Goal: Information Seeking & Learning: Learn about a topic

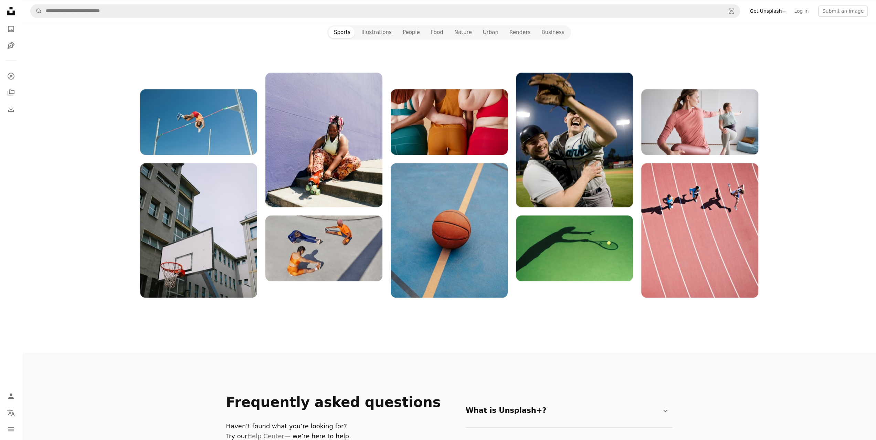
scroll to position [792, 0]
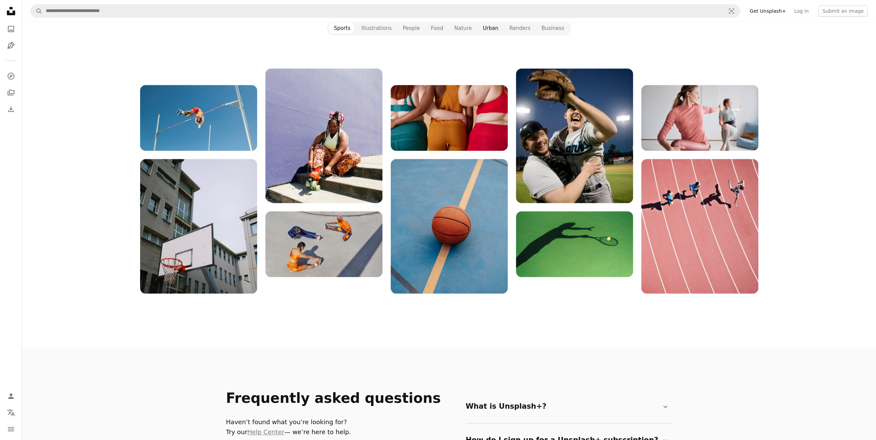
click at [487, 29] on button "Urban" at bounding box center [490, 28] width 27 height 12
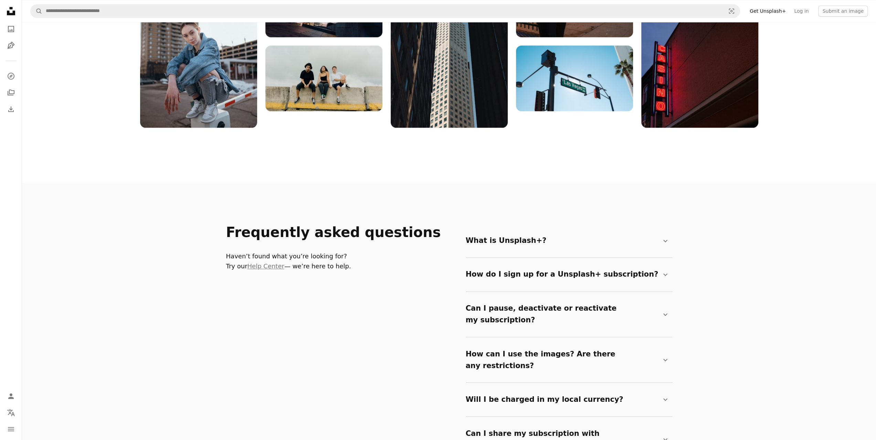
scroll to position [964, 0]
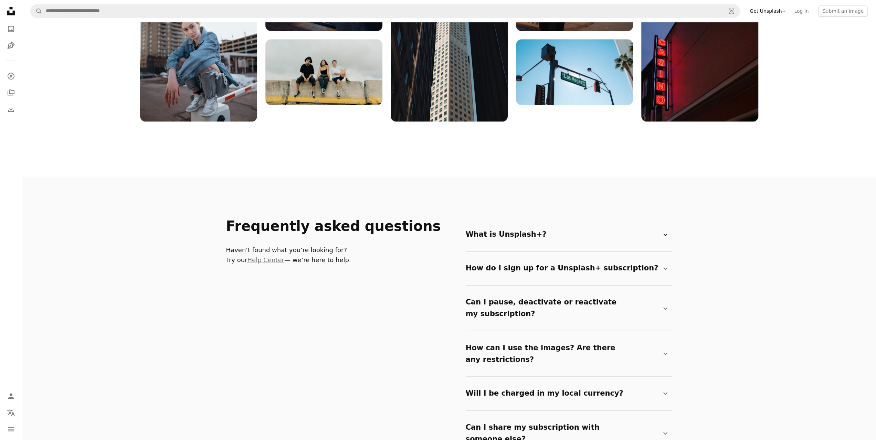
click at [666, 231] on icon "Chevron down" at bounding box center [666, 235] width 8 height 8
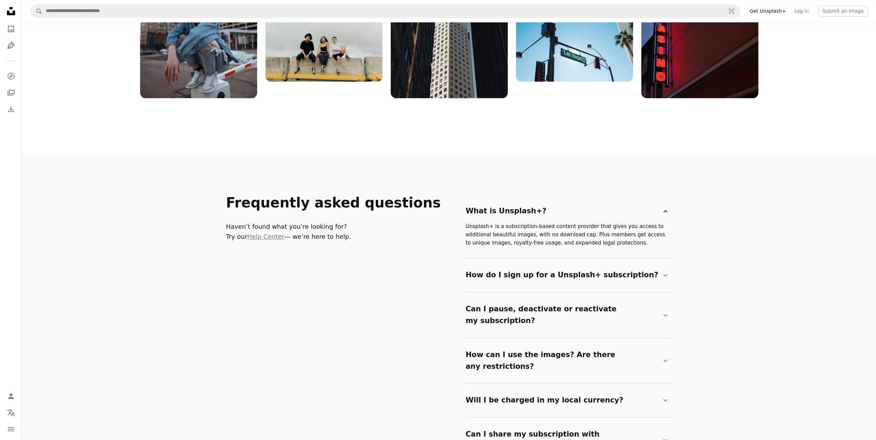
scroll to position [999, 0]
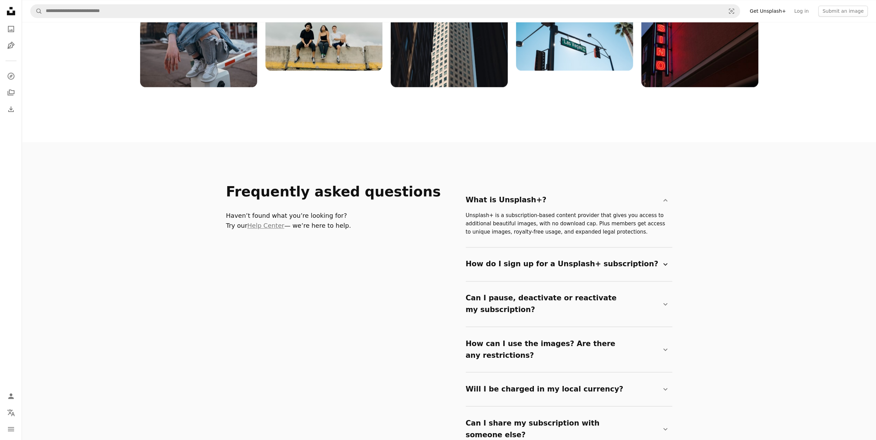
click at [663, 264] on icon "Chevron down" at bounding box center [666, 264] width 8 height 8
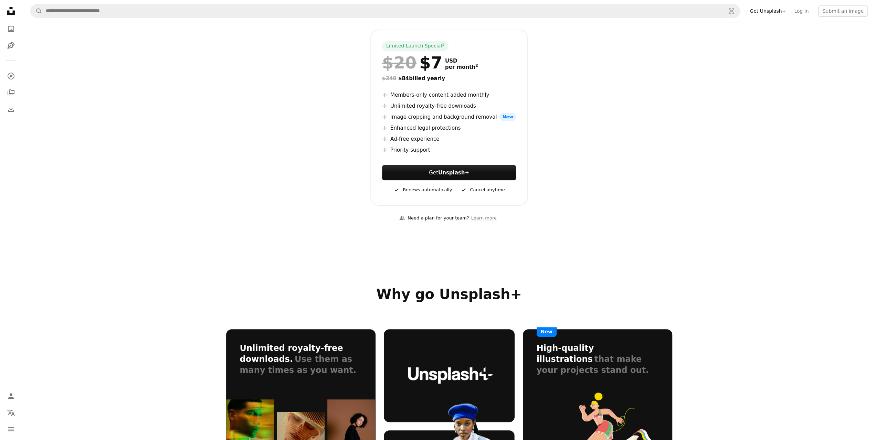
scroll to position [0, 0]
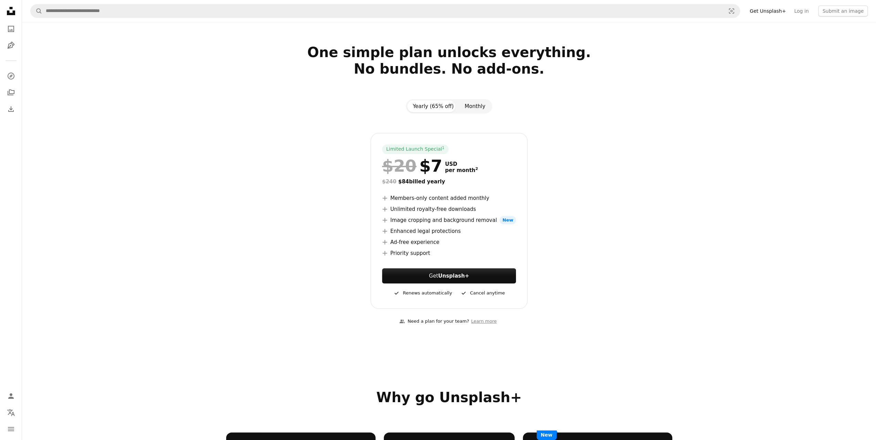
click at [477, 104] on button "Monthly" at bounding box center [475, 107] width 32 height 12
click at [434, 106] on button "Yearly (65% off)" at bounding box center [433, 107] width 52 height 12
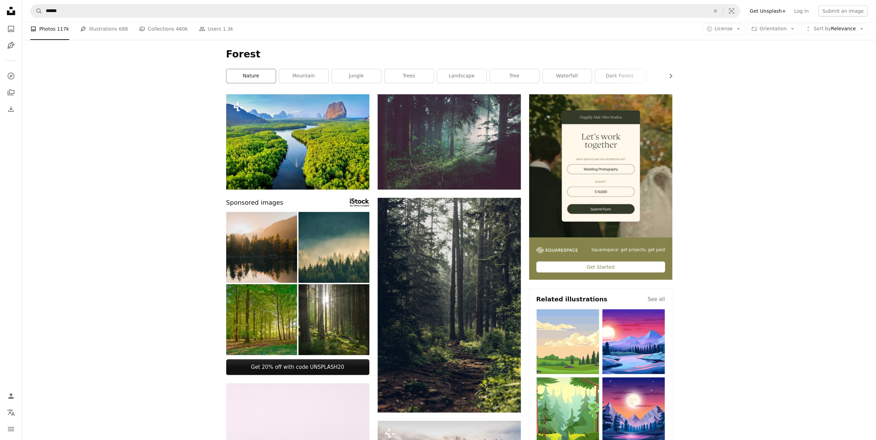
click at [262, 76] on link "nature" at bounding box center [251, 76] width 49 height 14
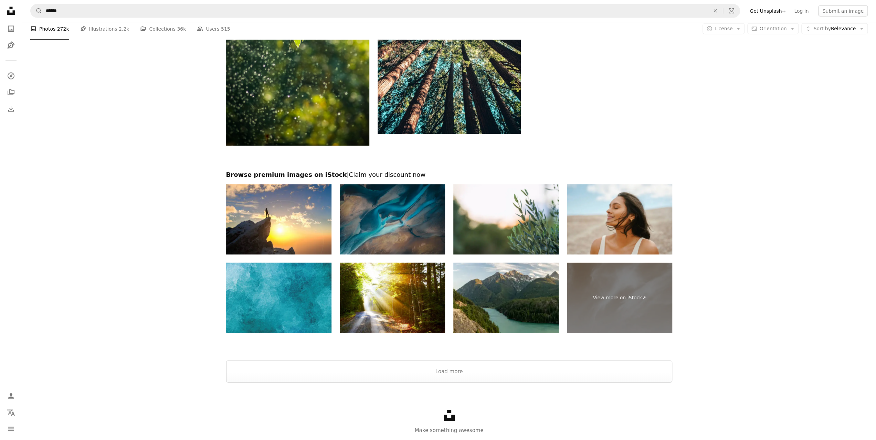
scroll to position [1375, 0]
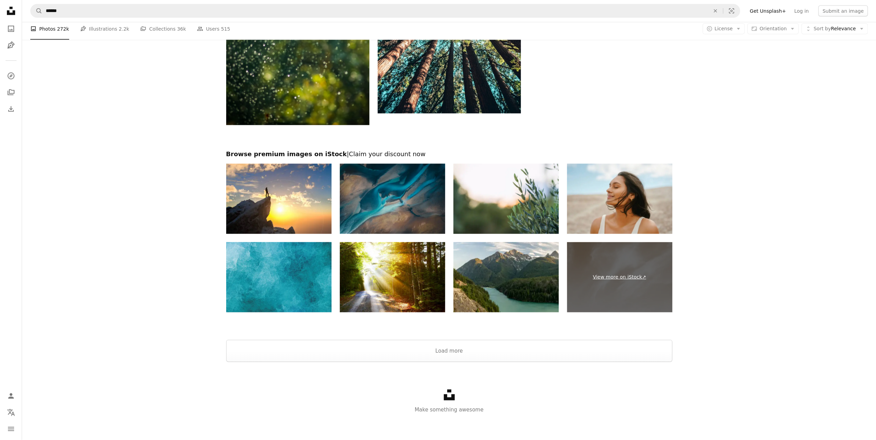
click at [623, 274] on link "View more on iStock ↗" at bounding box center [619, 277] width 105 height 70
